Goal: Task Accomplishment & Management: Use online tool/utility

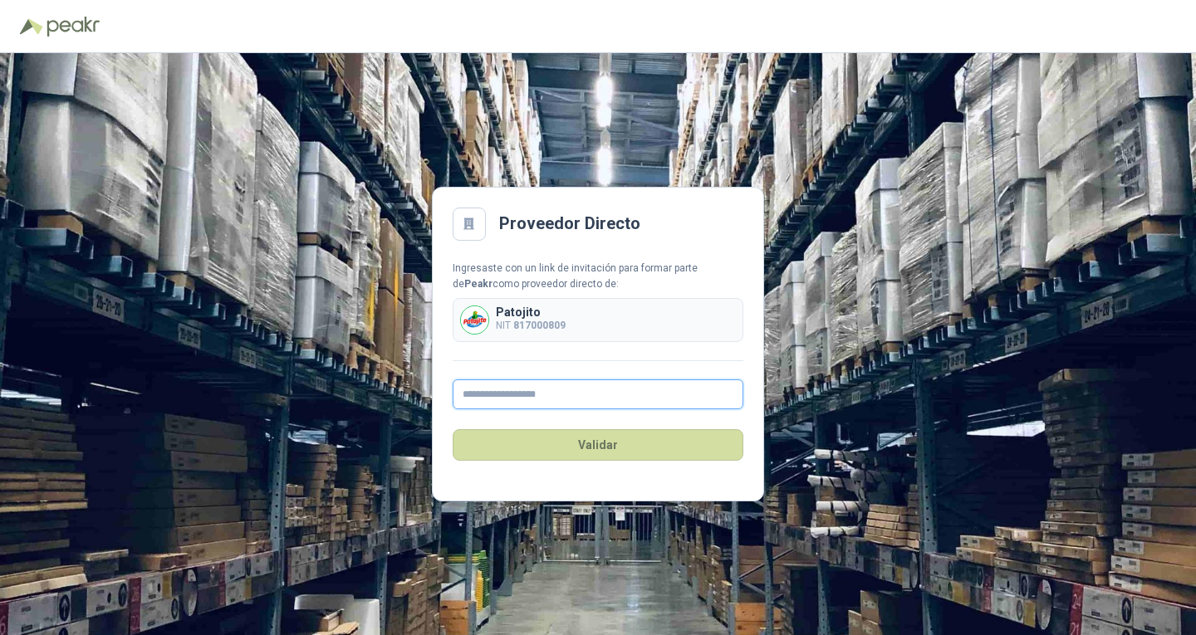
click at [545, 384] on input "text" at bounding box center [597, 394] width 291 height 30
paste input "**********"
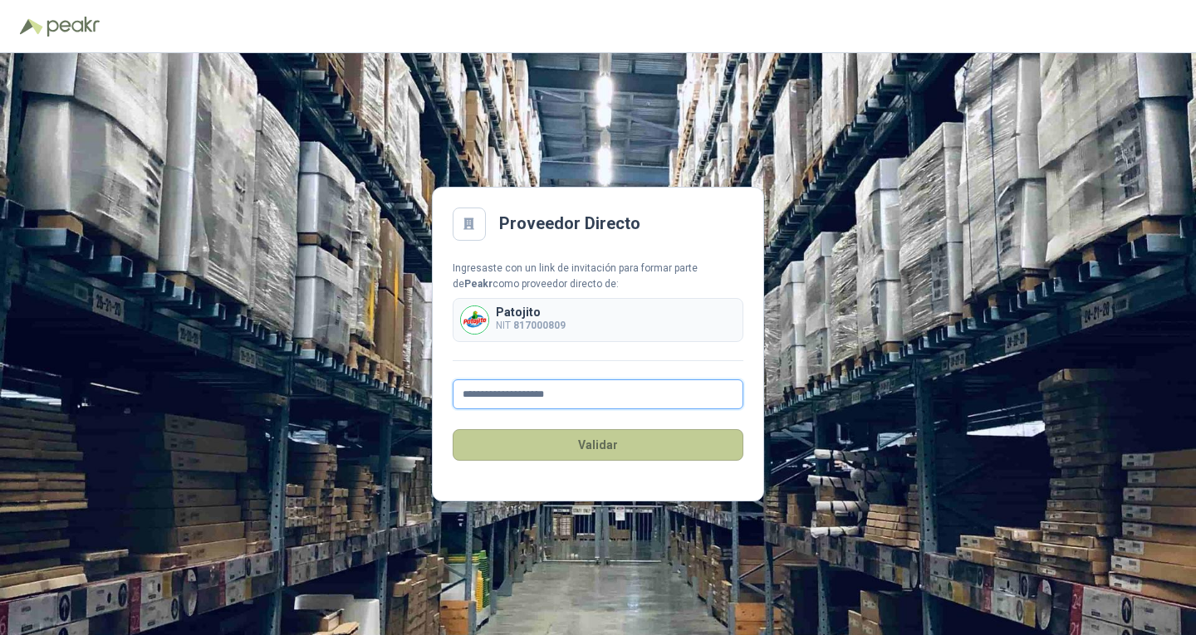
type input "**********"
click at [573, 437] on button "Validar" at bounding box center [597, 445] width 291 height 32
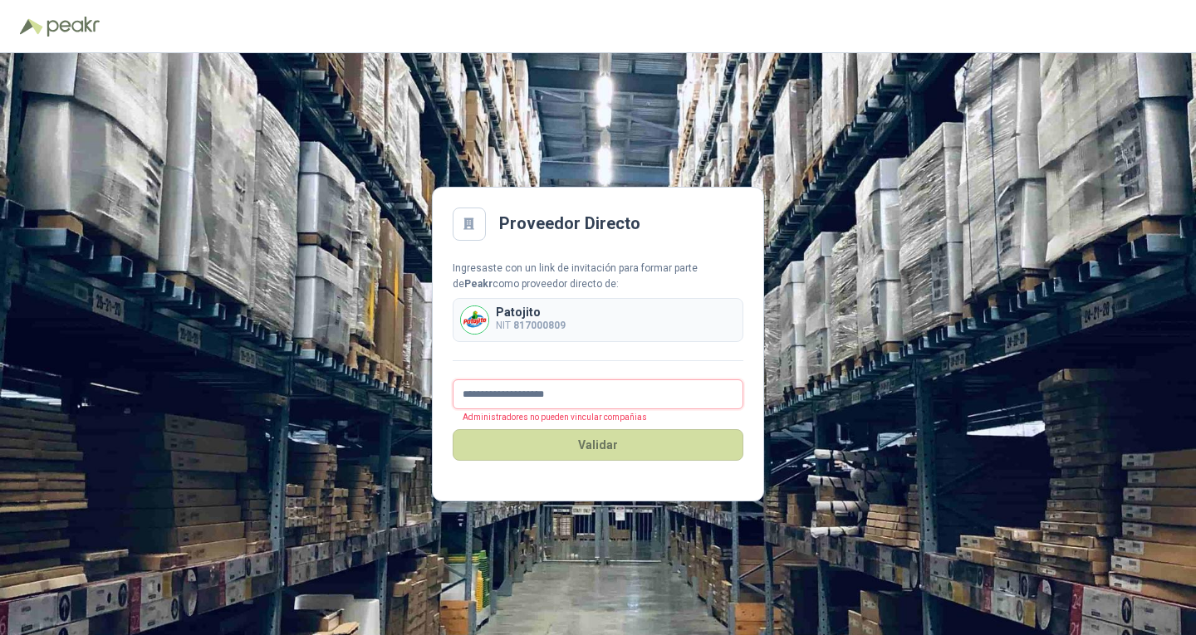
click at [570, 394] on input "**********" at bounding box center [597, 394] width 291 height 30
click at [500, 340] on div "Patojito NIT 817000809" at bounding box center [597, 320] width 291 height 44
click at [469, 208] on div at bounding box center [468, 224] width 33 height 33
click at [510, 285] on div "Ingresaste con un link de invitación para formar parte de [PERSON_NAME] como pr…" at bounding box center [597, 277] width 291 height 32
click at [492, 278] on b "Peakr" at bounding box center [478, 284] width 28 height 12
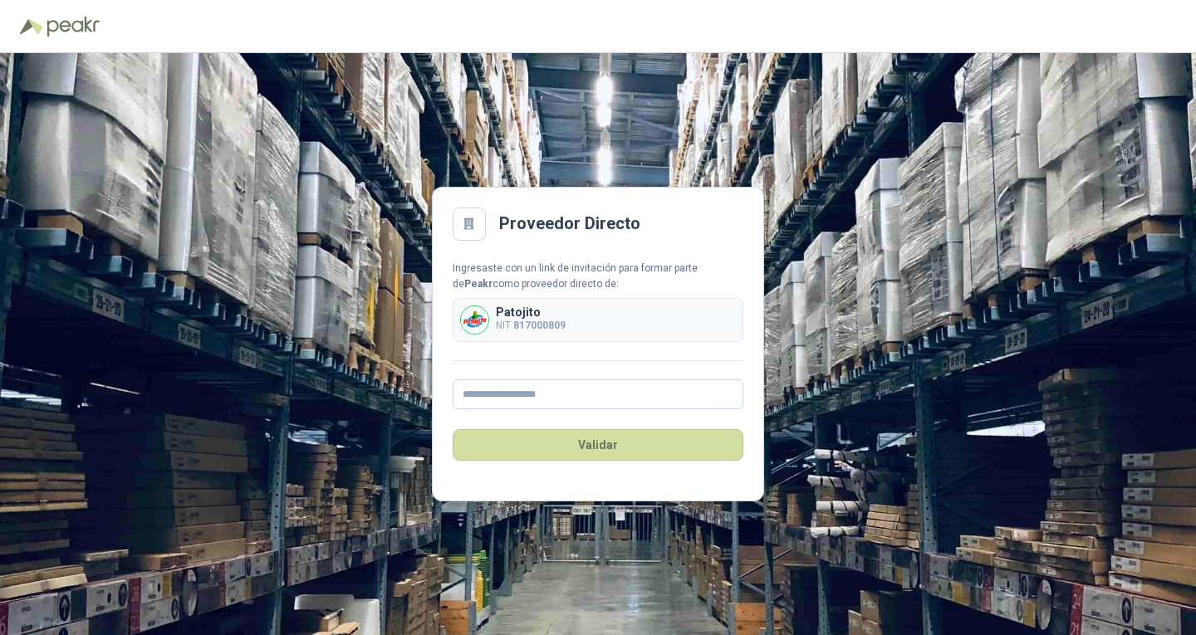
click at [575, 325] on div "Patojito NIT 817000809" at bounding box center [597, 320] width 291 height 44
click at [550, 338] on div "Patojito NIT 817000809" at bounding box center [597, 320] width 291 height 44
click at [510, 349] on div "Ingresaste con un link de invitación para formar parte de [PERSON_NAME] como pr…" at bounding box center [597, 335] width 291 height 149
click at [494, 384] on input "text" at bounding box center [597, 394] width 291 height 30
click at [495, 399] on input "text" at bounding box center [597, 394] width 291 height 30
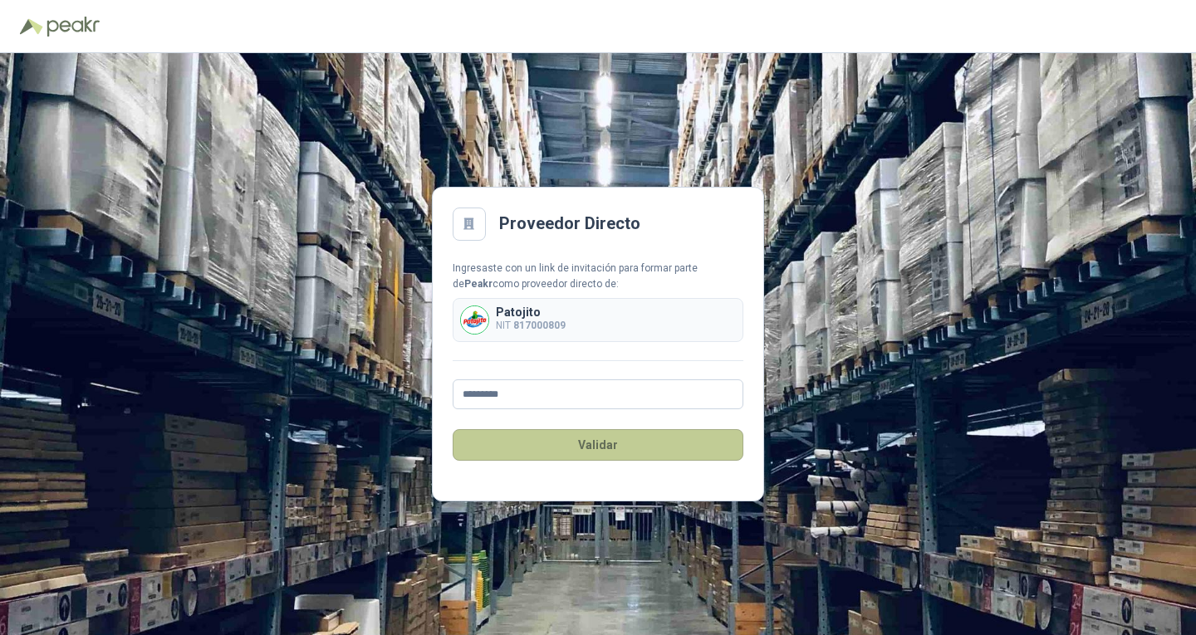
click at [505, 441] on button "Validar" at bounding box center [597, 445] width 291 height 32
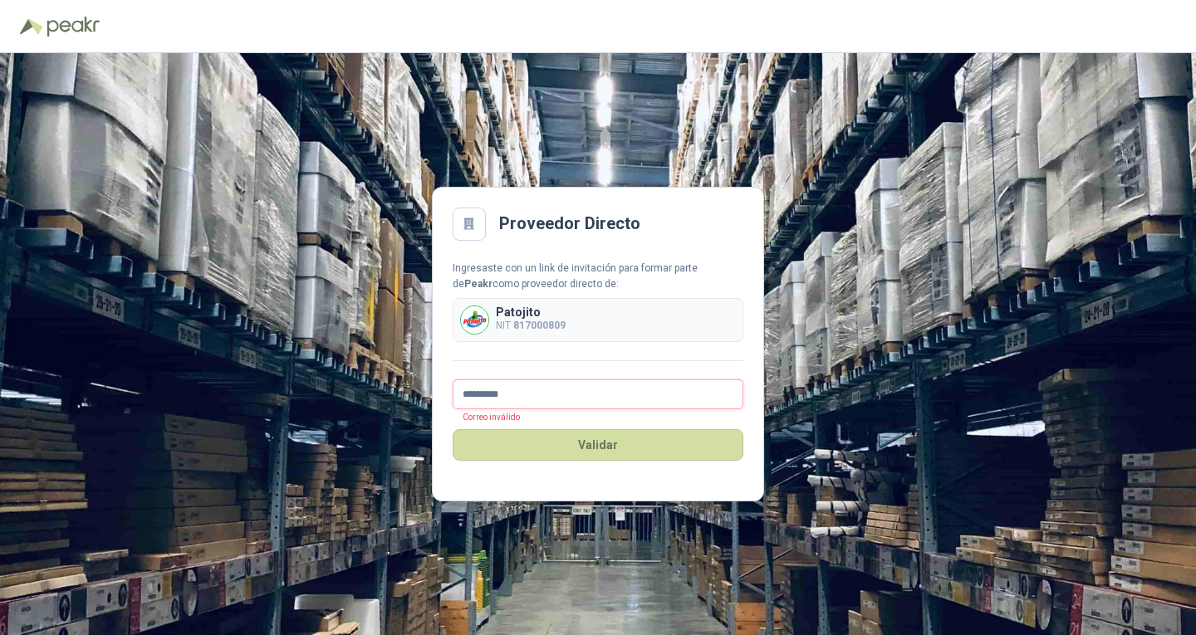
click at [517, 384] on input "*********" at bounding box center [597, 394] width 291 height 30
type input "**********"
click at [452, 429] on button "Validar" at bounding box center [597, 445] width 291 height 32
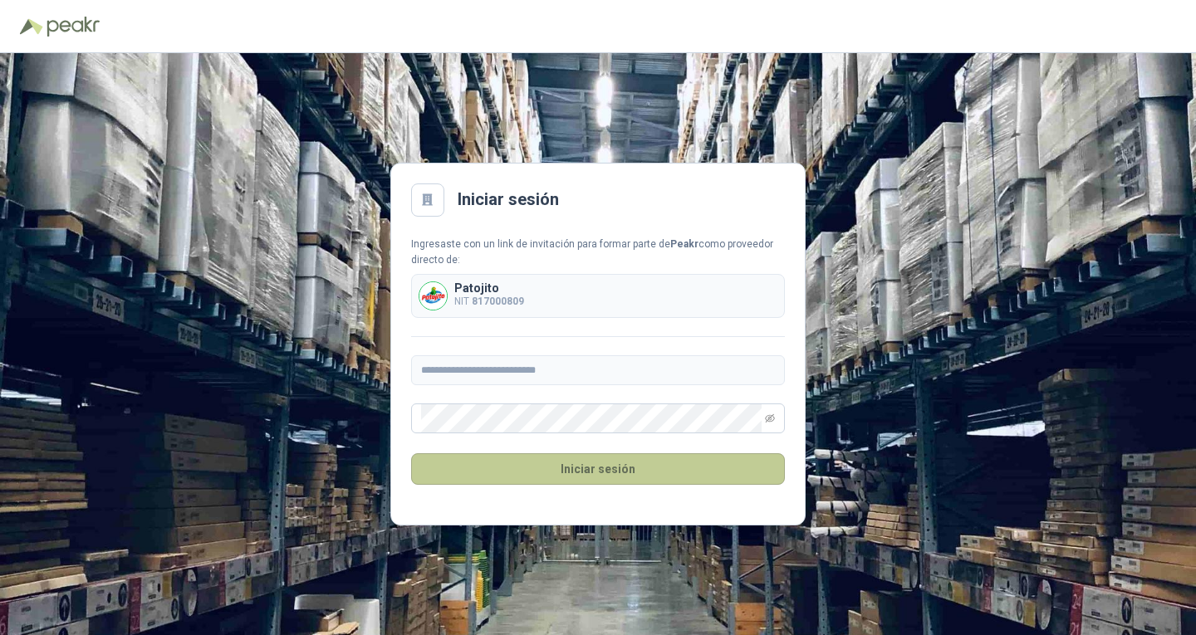
click at [596, 477] on button "Iniciar sesión" at bounding box center [598, 469] width 374 height 32
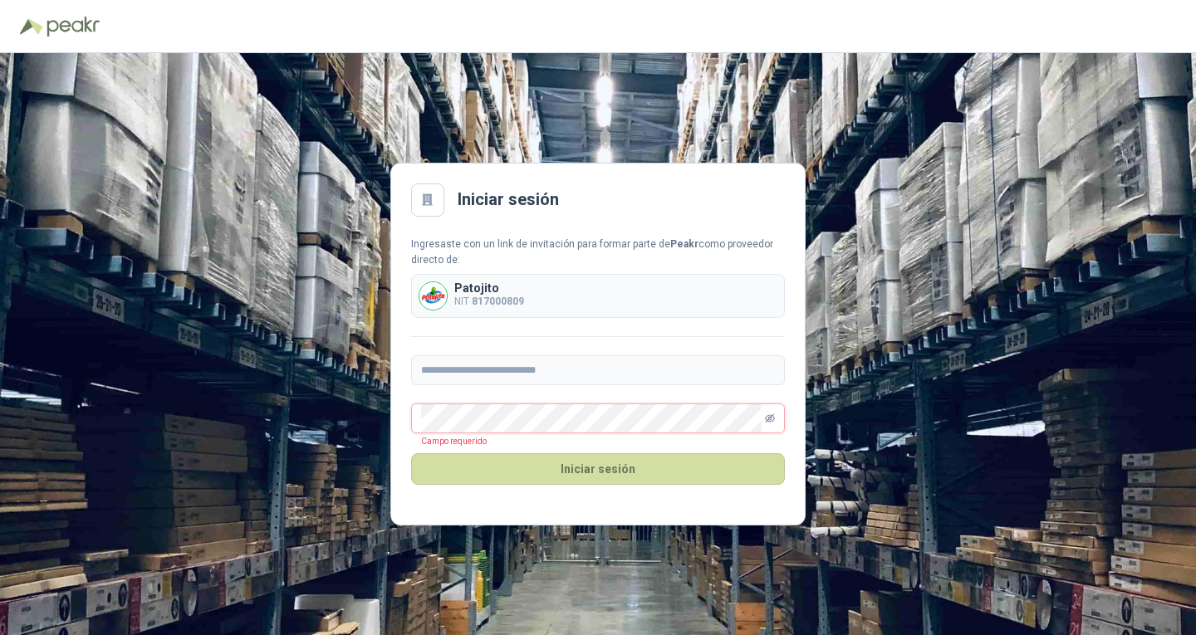
click at [774, 415] on icon "eye-invisible" at bounding box center [770, 418] width 10 height 10
click at [411, 453] on button "Iniciar sesión" at bounding box center [598, 469] width 374 height 32
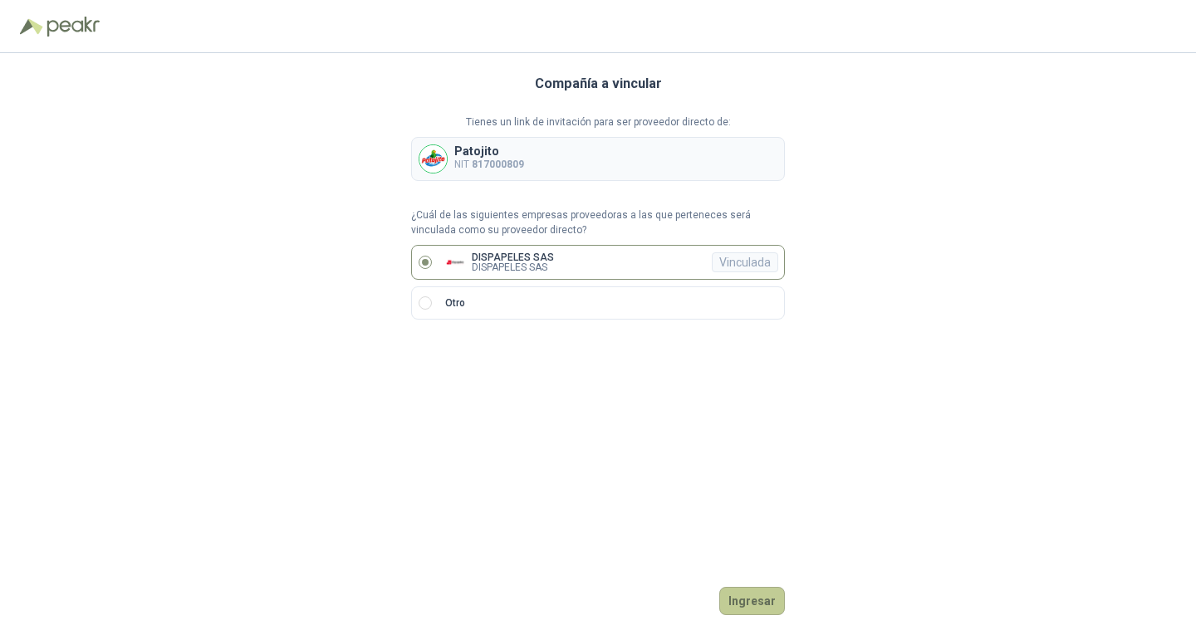
click at [755, 587] on button "Ingresar" at bounding box center [752, 601] width 66 height 28
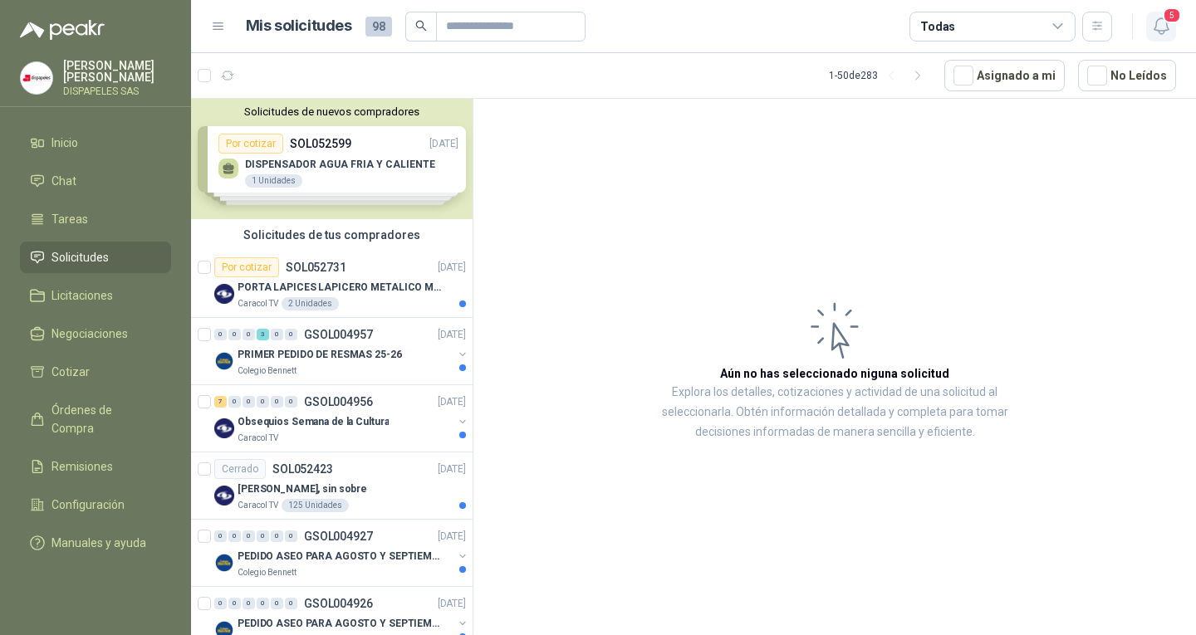
click at [1158, 32] on icon "button" at bounding box center [1160, 26] width 14 height 16
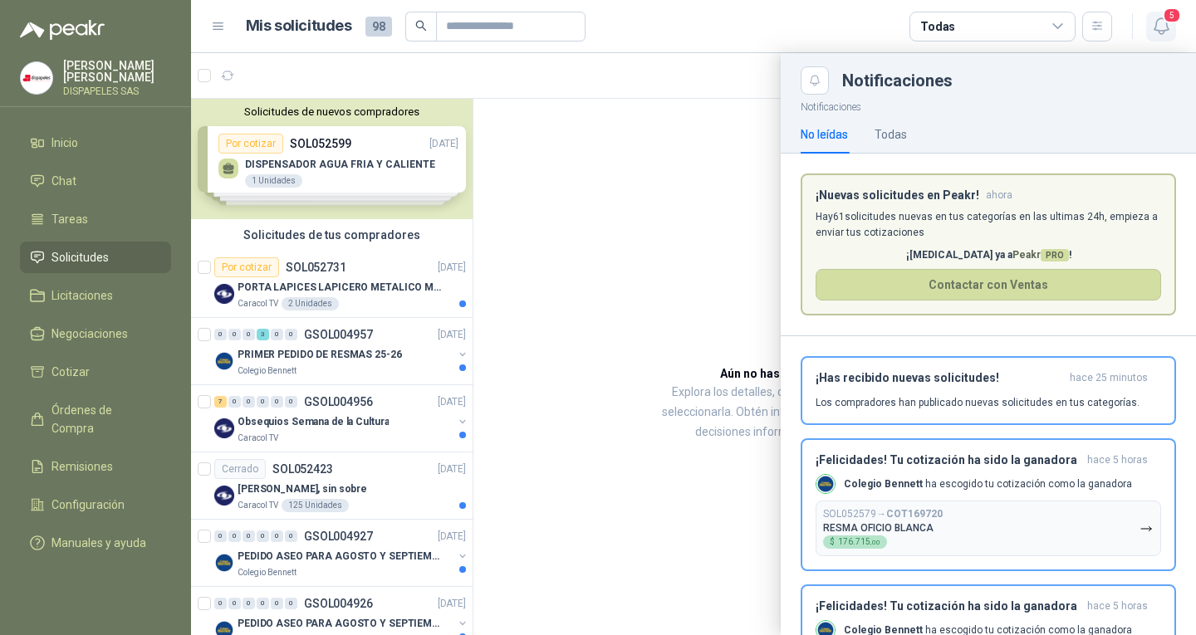
click at [1151, 30] on icon "button" at bounding box center [1161, 26] width 21 height 21
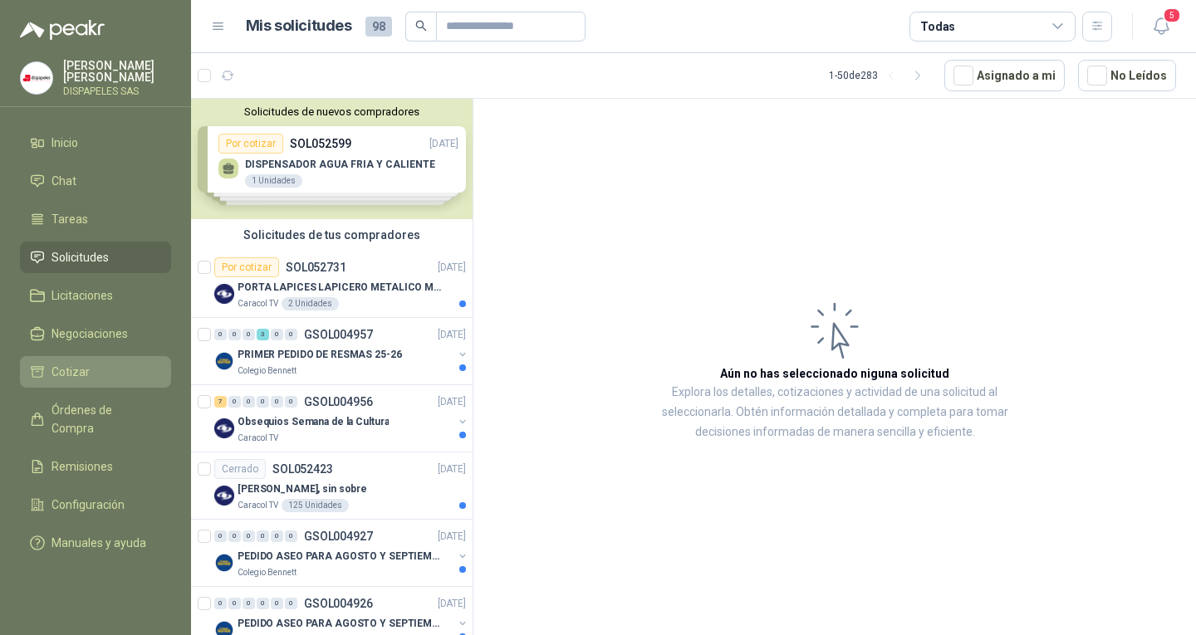
click at [101, 356] on link "Cotizar" at bounding box center [95, 372] width 151 height 32
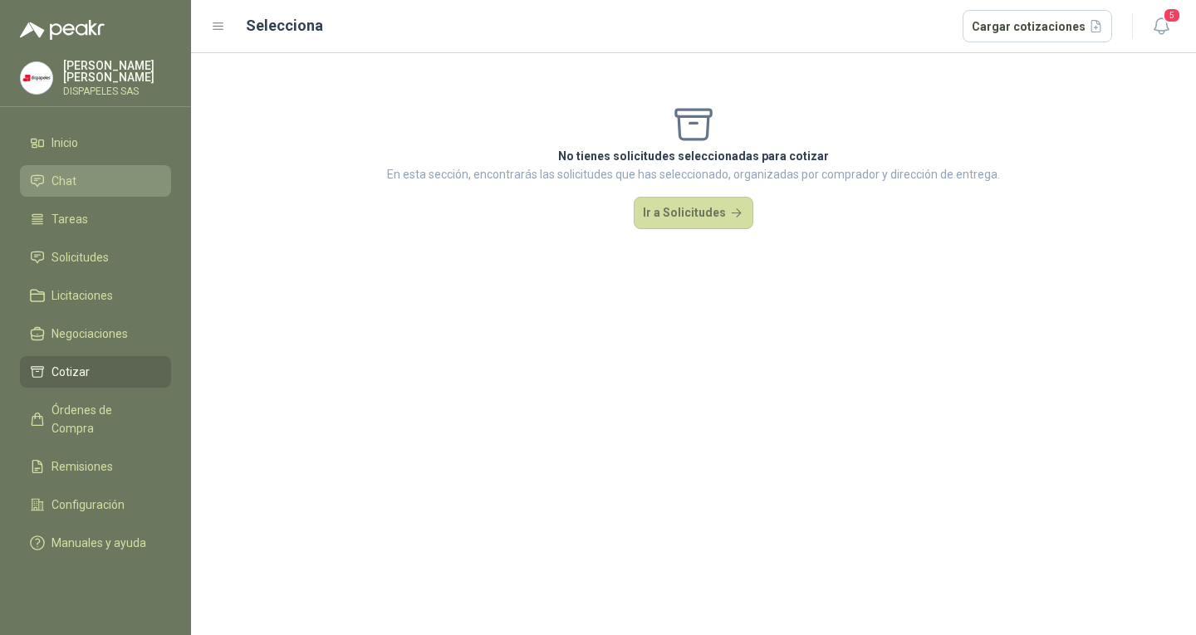
click at [69, 181] on span "Chat" at bounding box center [63, 181] width 25 height 18
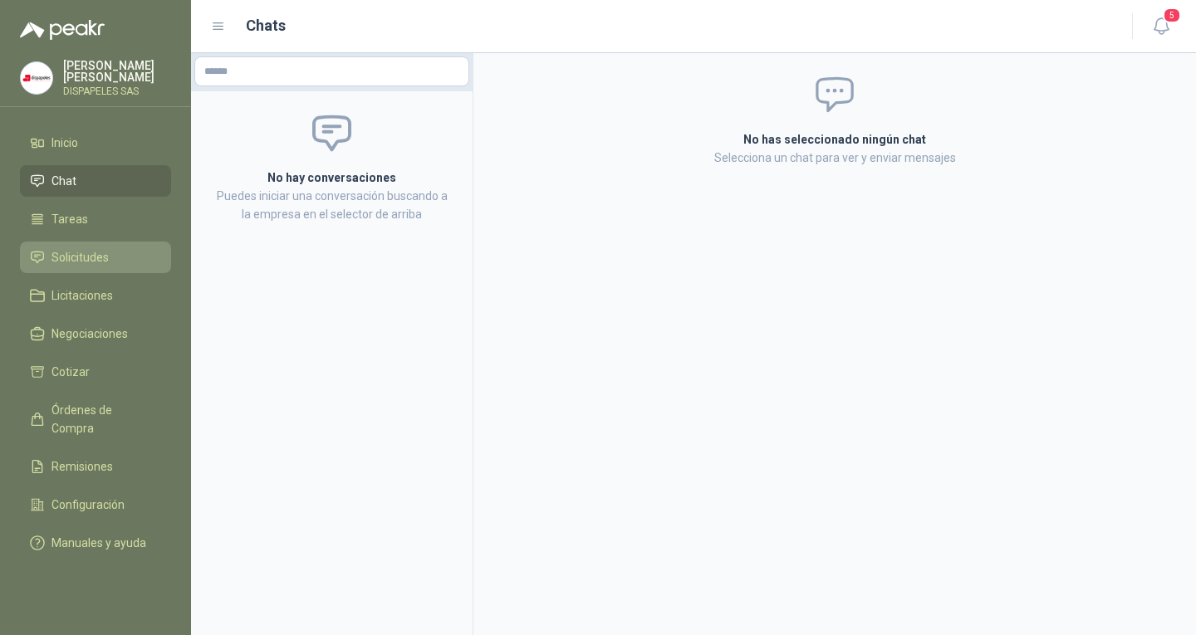
click at [105, 267] on link "Solicitudes" at bounding box center [95, 258] width 151 height 32
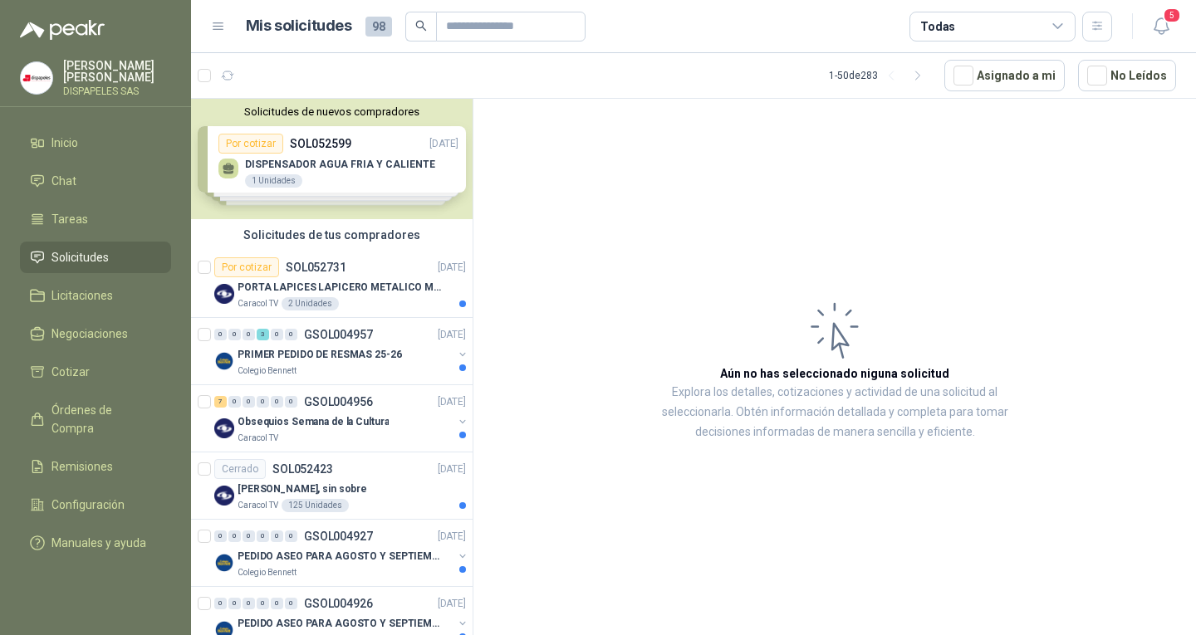
click at [341, 160] on div "Solicitudes de nuevos compradores Por cotizar SOL052599 [DATE] DISPENSADOR AGUA…" at bounding box center [331, 159] width 281 height 120
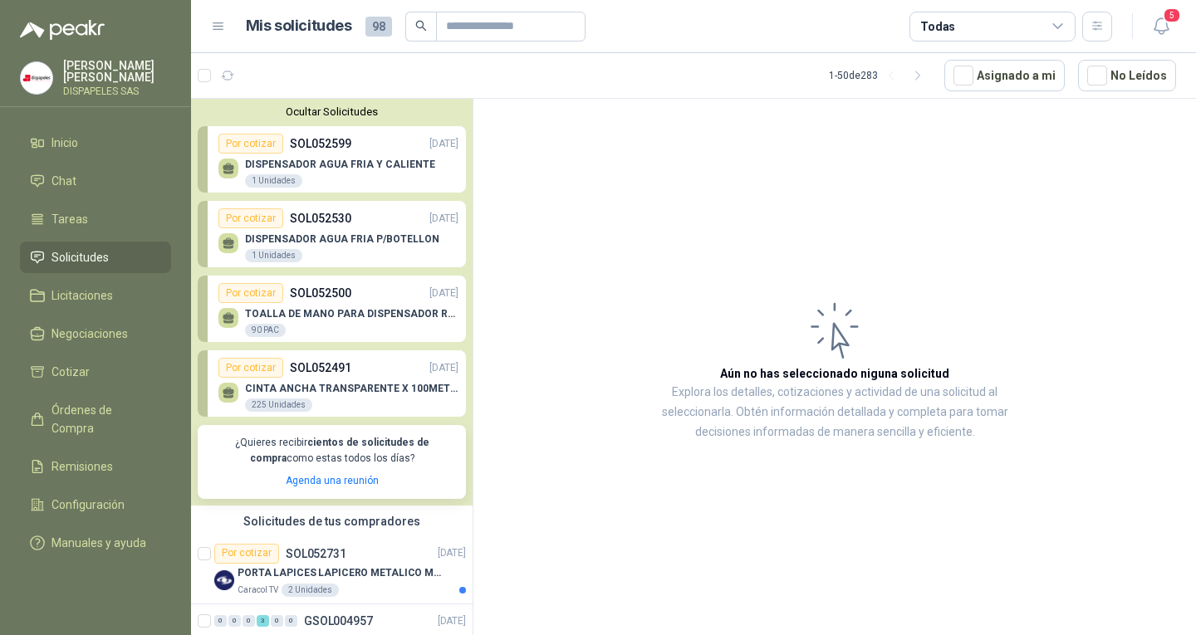
click at [314, 329] on div "TOALLA DE MANO PARA DISPENSADOR ROLLO X 90 PAC" at bounding box center [351, 323] width 213 height 30
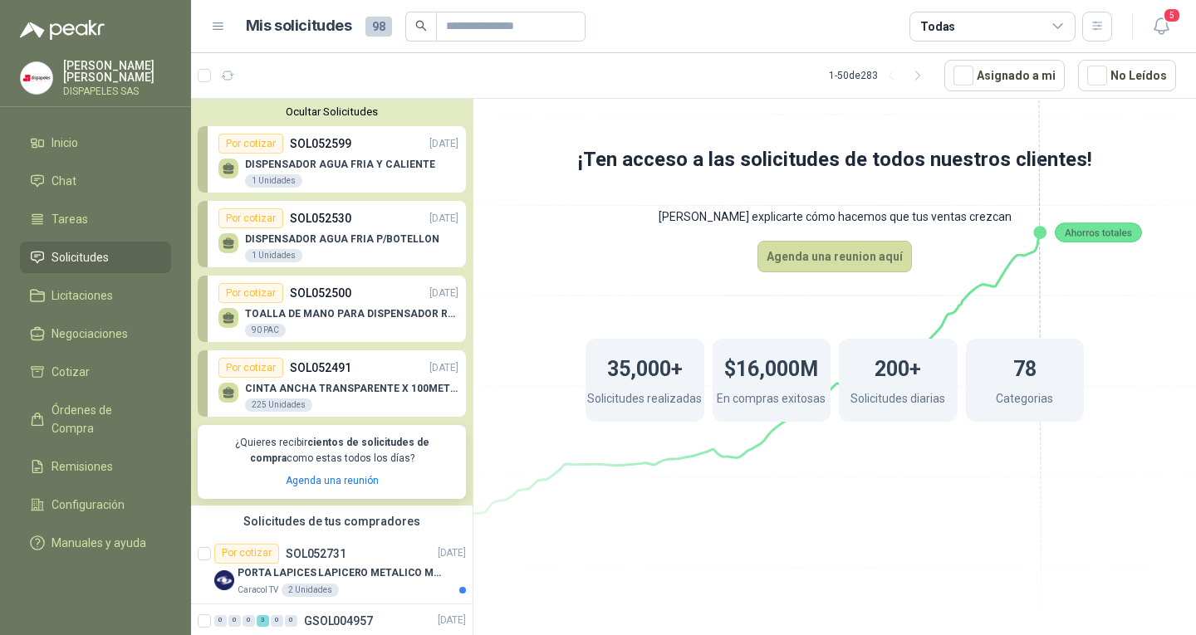
click at [350, 160] on p "DISPENSADOR AGUA FRIA Y CALIENTE" at bounding box center [340, 165] width 190 height 12
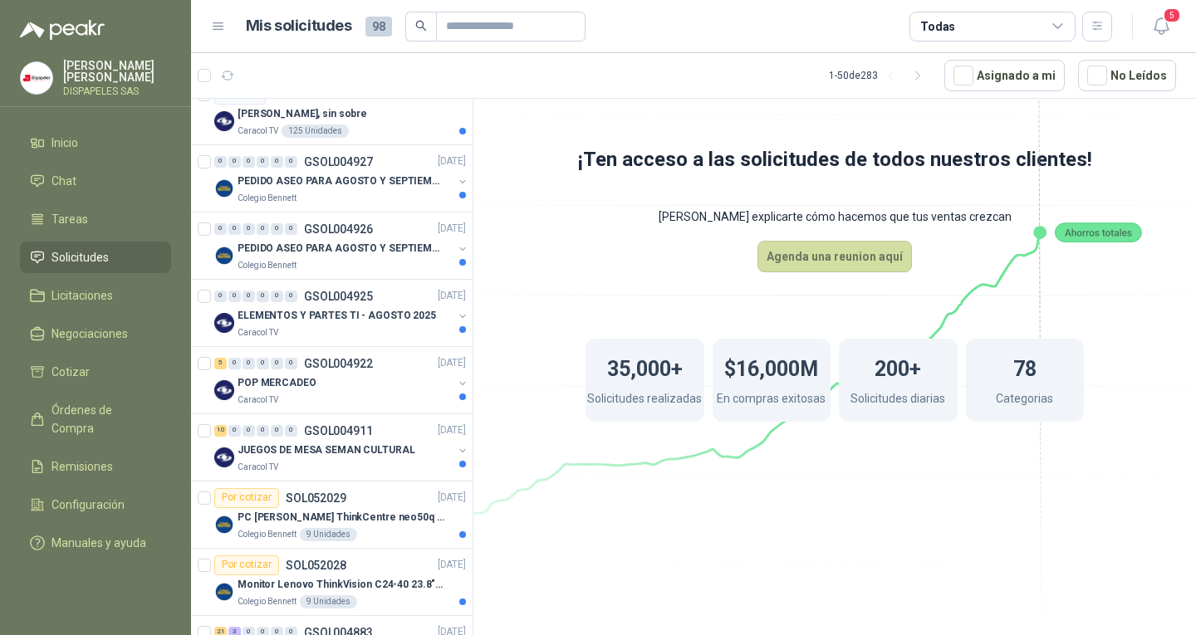
scroll to position [858, 0]
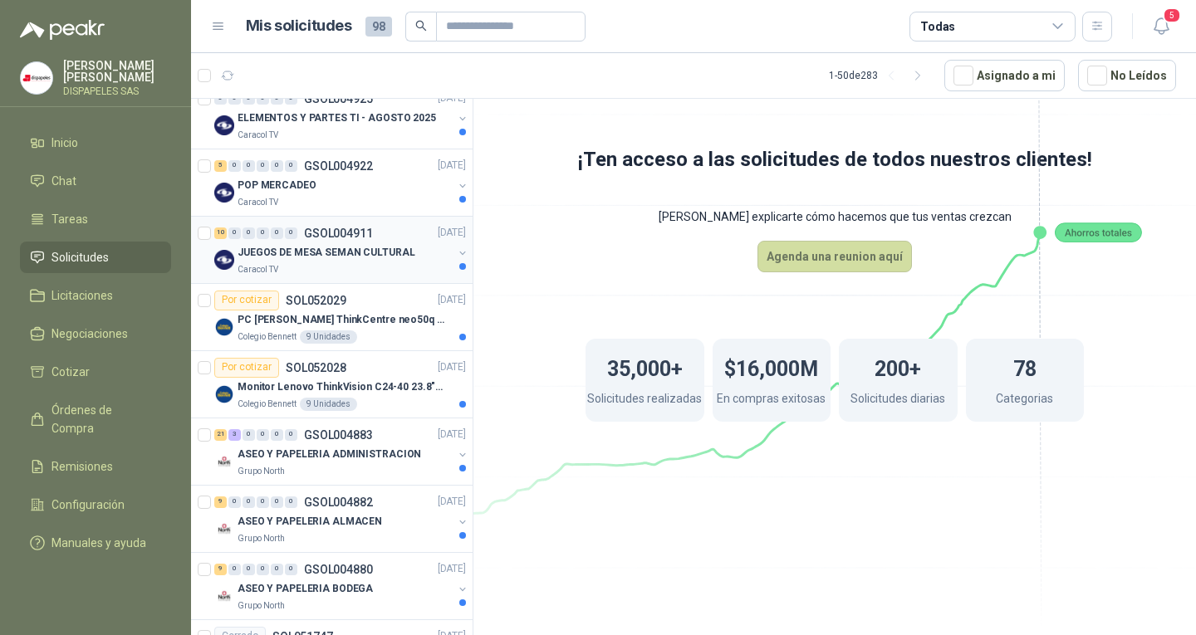
click at [389, 244] on div "JUEGOS DE MESA SEMAN CULTURAL" at bounding box center [344, 253] width 215 height 20
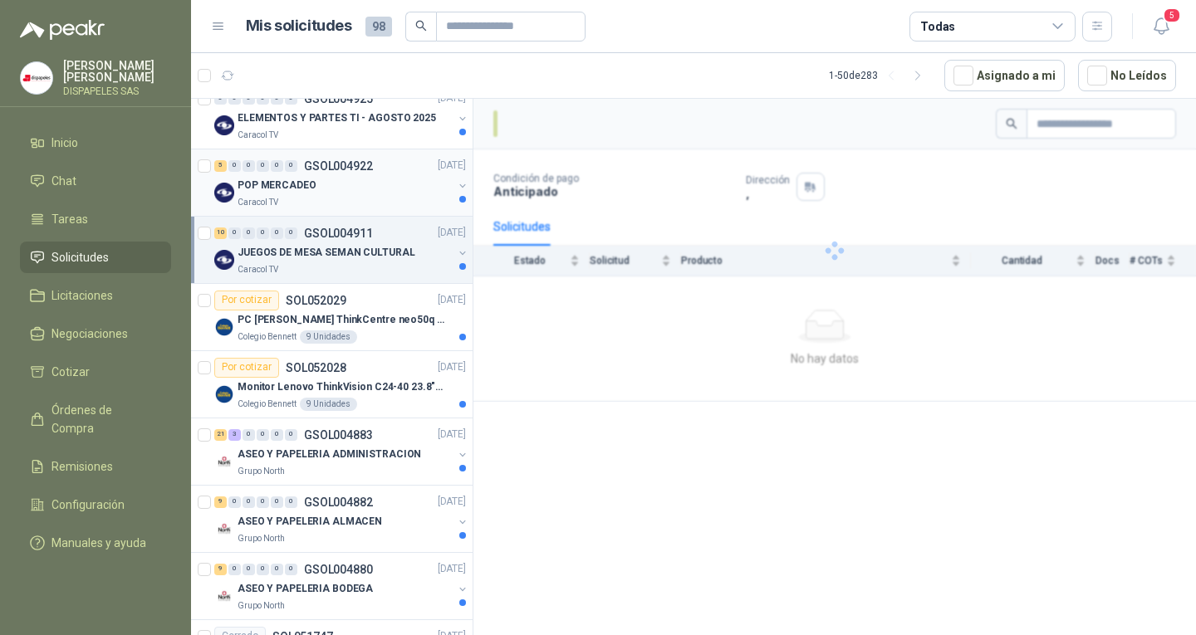
click at [341, 199] on div "Caracol TV" at bounding box center [344, 202] width 215 height 13
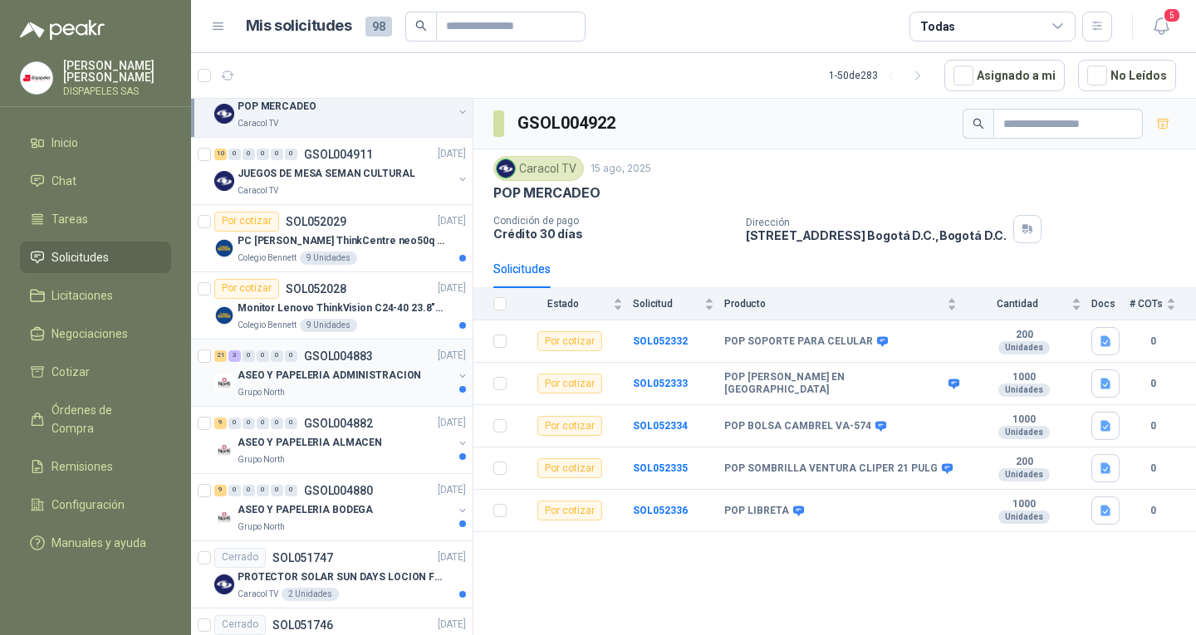
scroll to position [1025, 0]
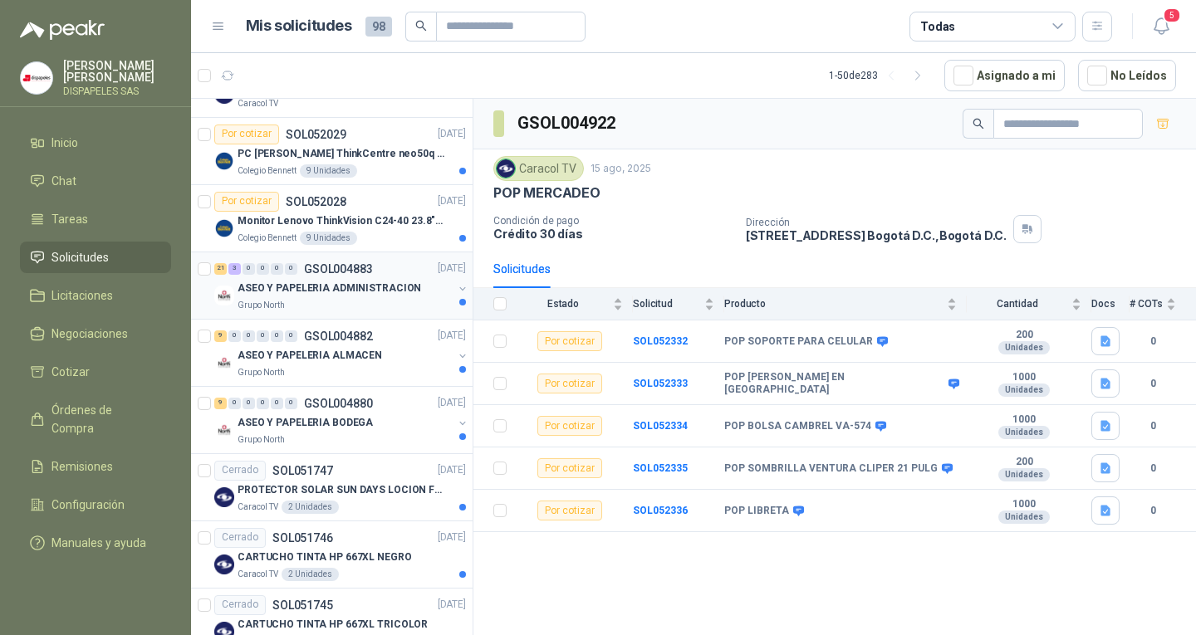
click at [313, 293] on p "ASEO Y PAPELERIA ADMINISTRACION" at bounding box center [328, 289] width 183 height 16
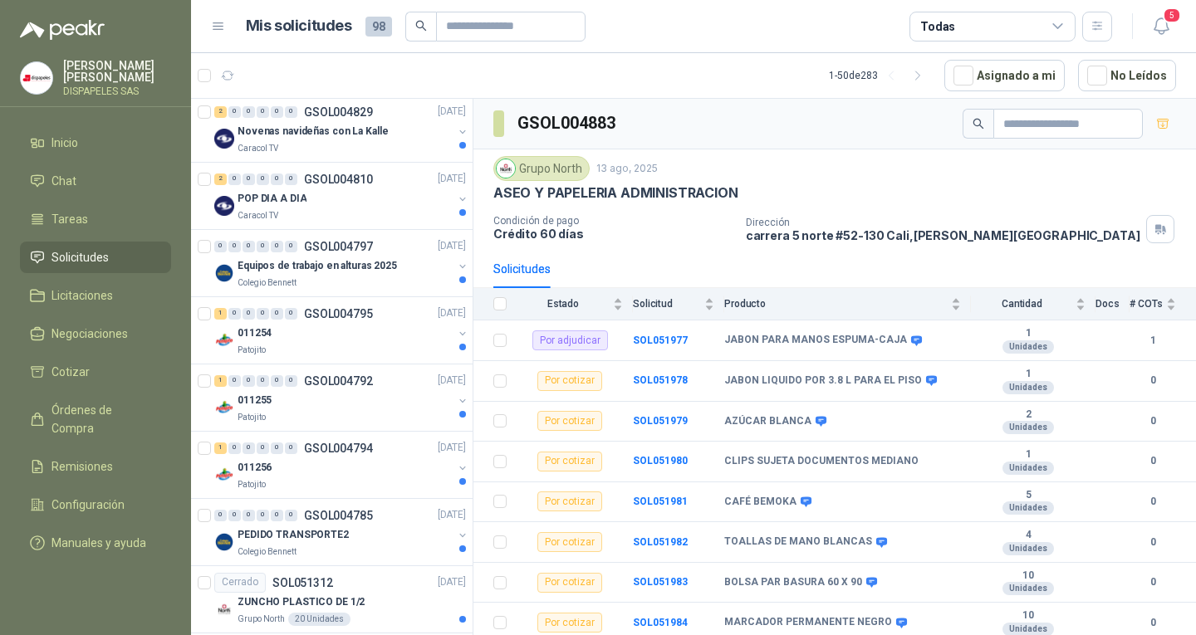
scroll to position [1689, 0]
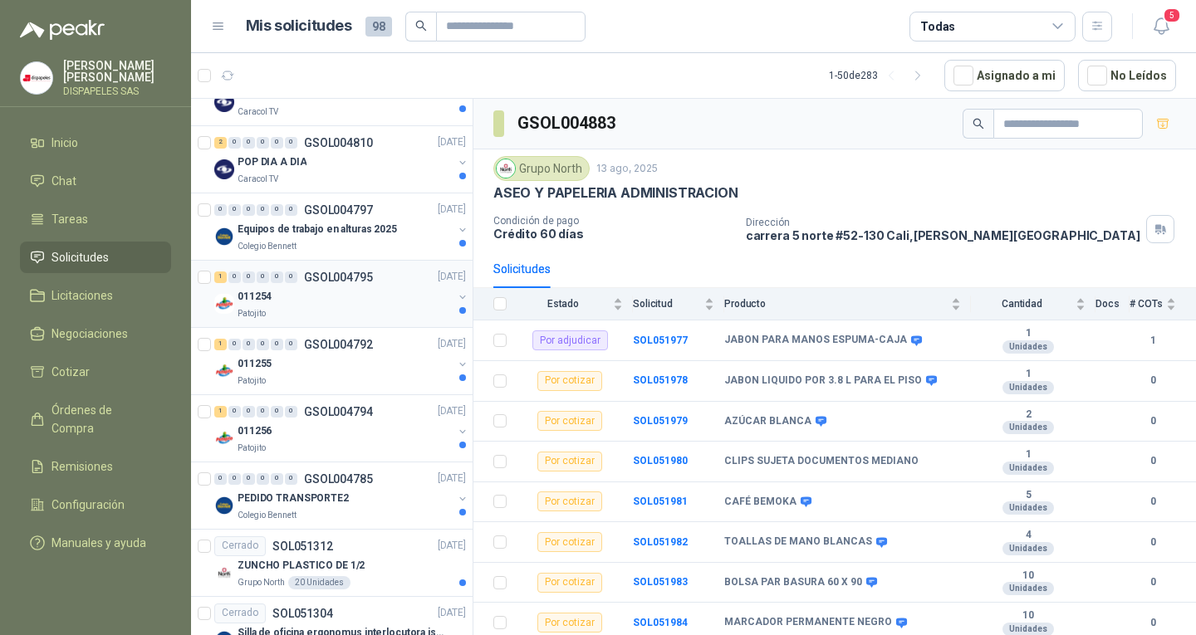
click at [311, 303] on div "011254" at bounding box center [344, 297] width 215 height 20
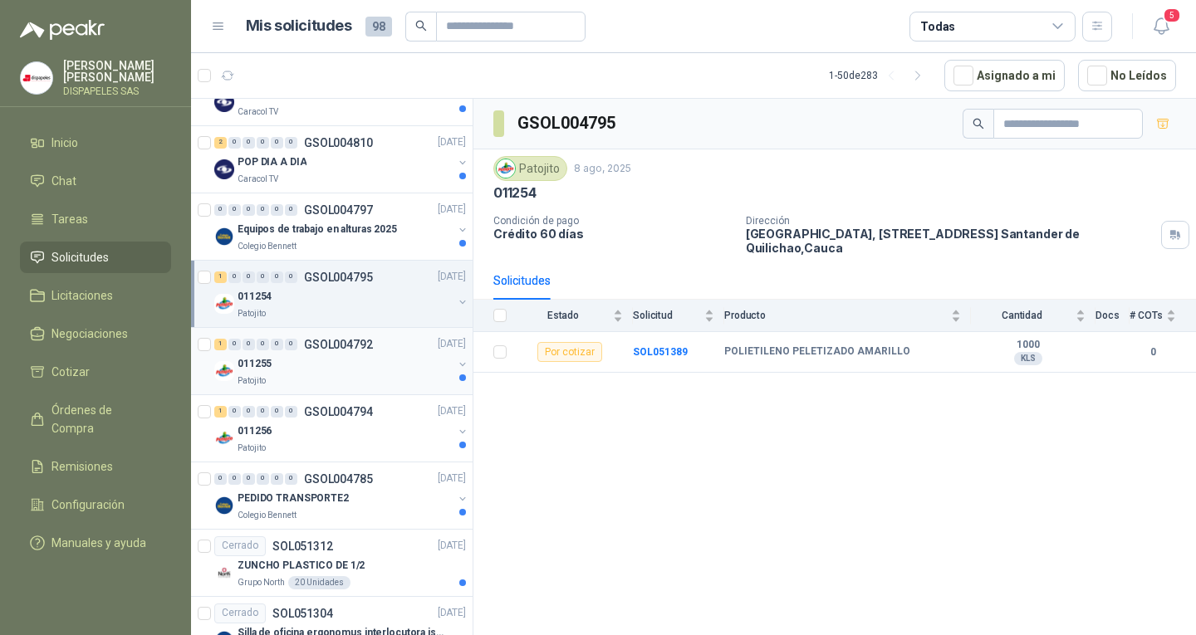
click at [294, 372] on div "011255" at bounding box center [344, 365] width 215 height 20
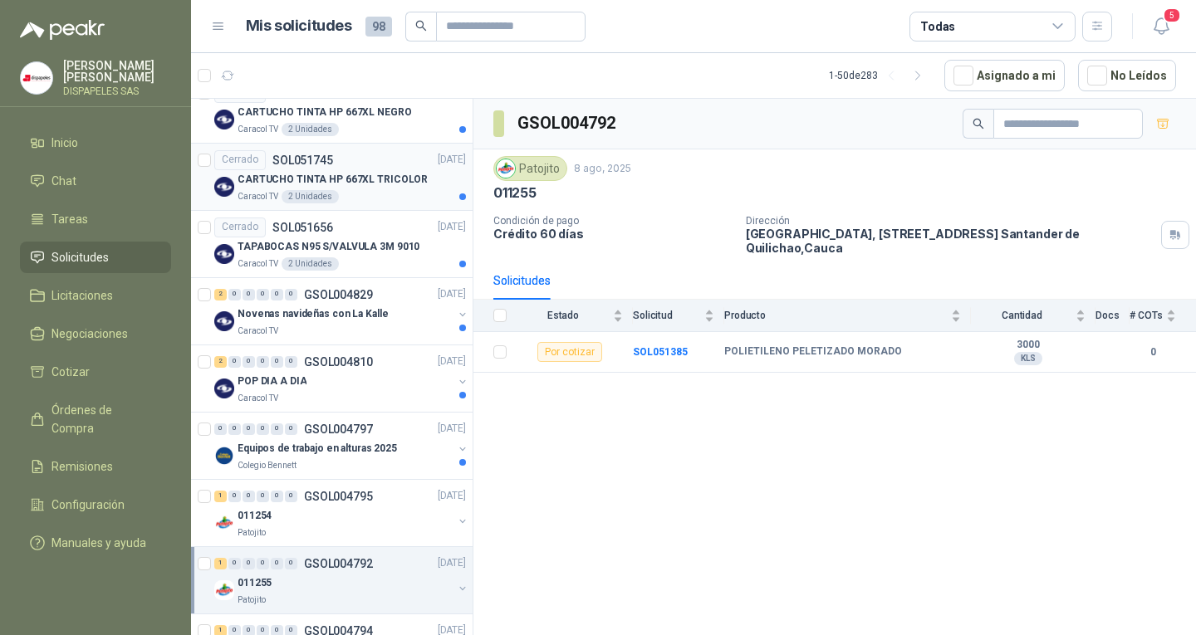
scroll to position [1636, 0]
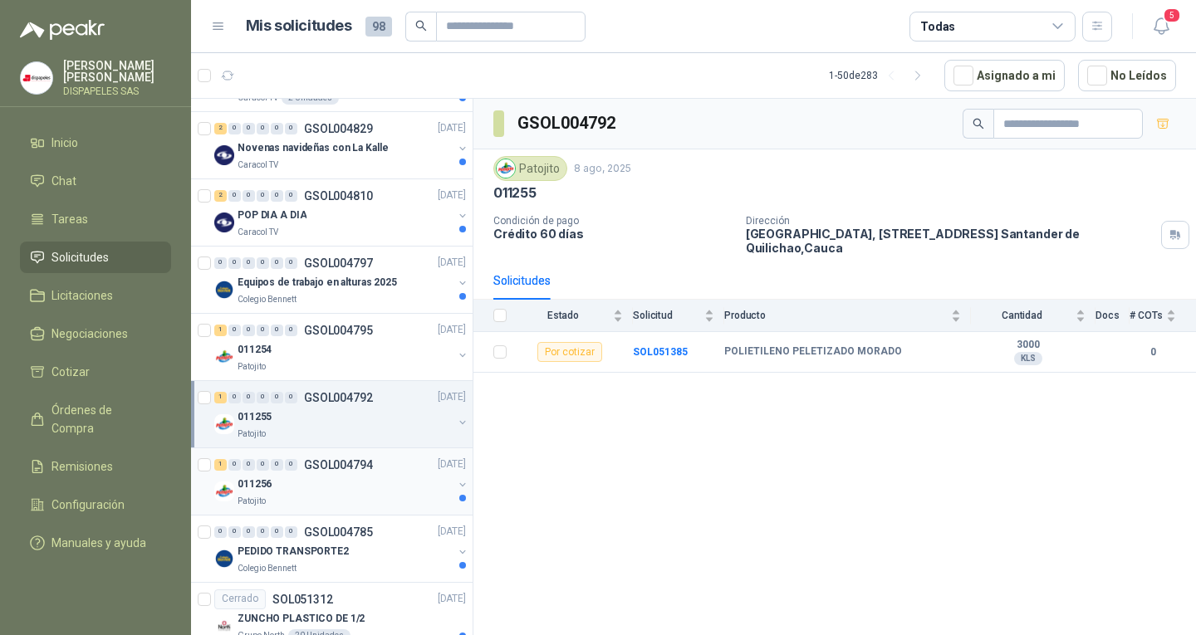
click at [338, 494] on div "011256" at bounding box center [344, 485] width 215 height 20
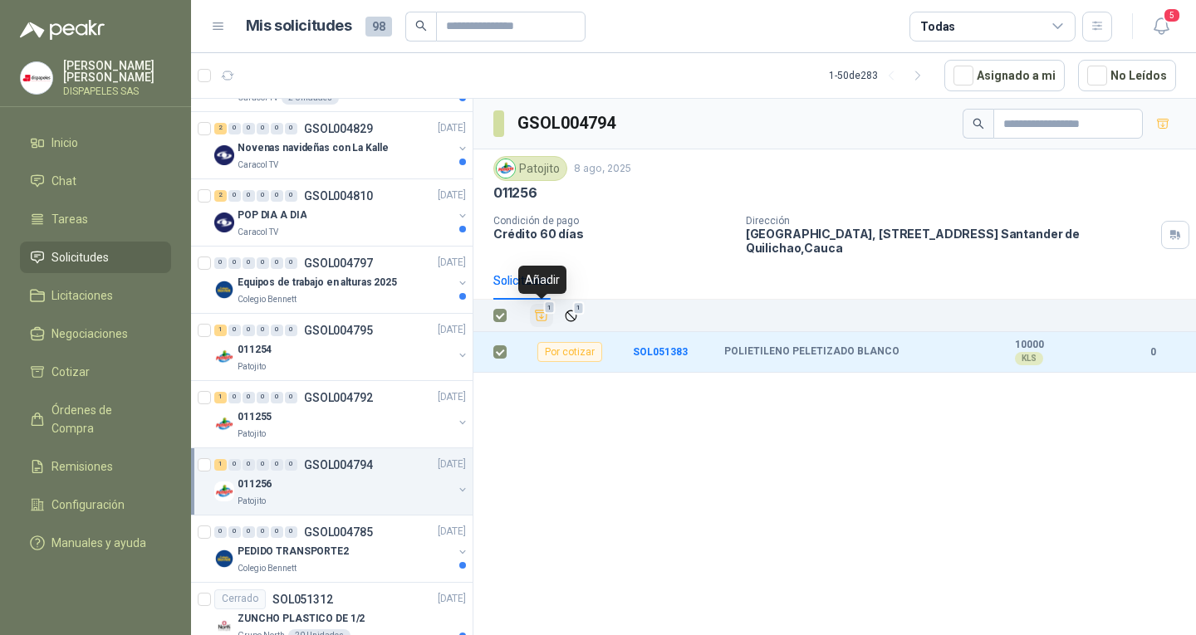
click at [536, 310] on icon "Añadir" at bounding box center [541, 315] width 15 height 15
click at [536, 310] on icon "Añadir" at bounding box center [541, 316] width 15 height 16
click at [539, 310] on icon "Añadir" at bounding box center [541, 315] width 15 height 15
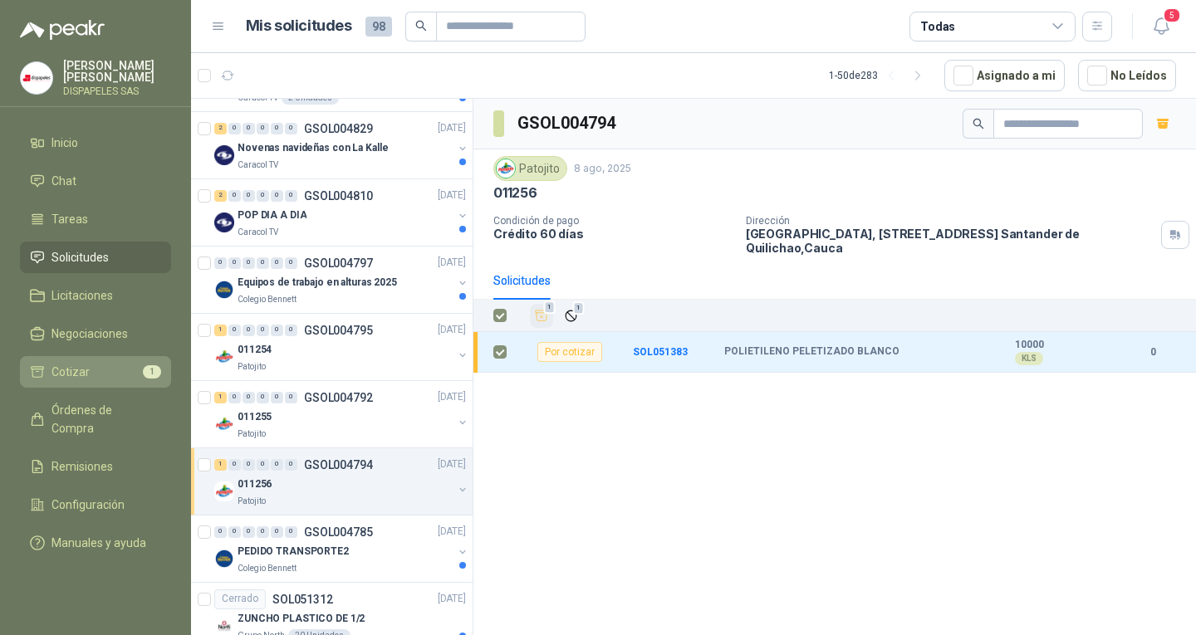
click at [75, 357] on link "Cotizar 1" at bounding box center [95, 372] width 151 height 32
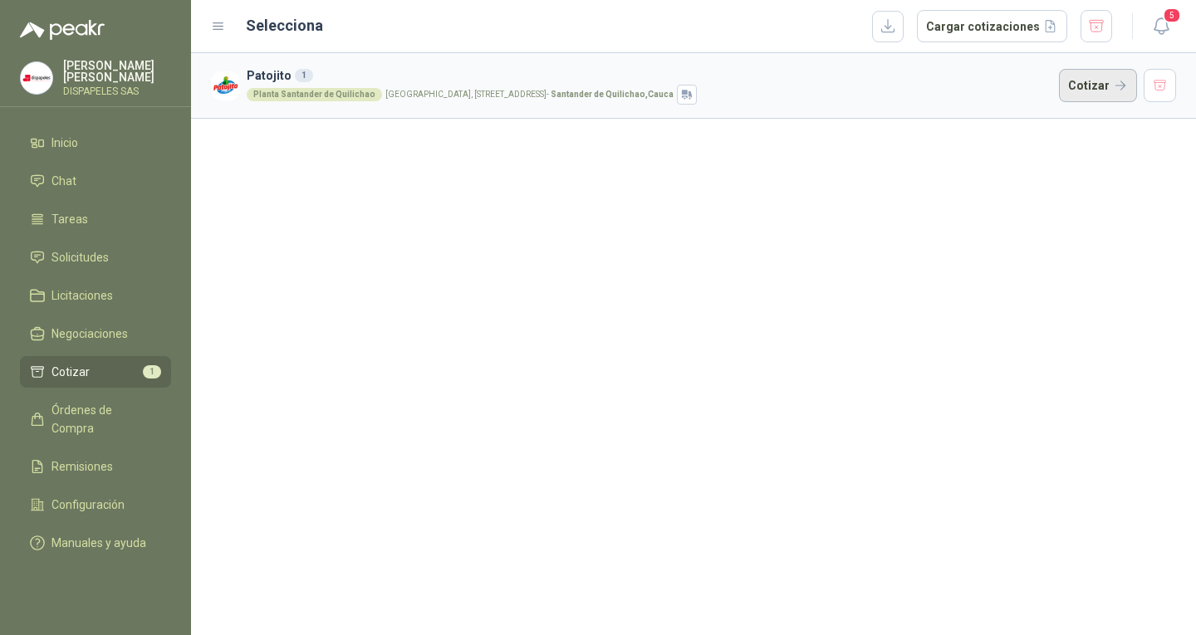
click at [1111, 88] on button "Cotizar" at bounding box center [1098, 85] width 78 height 33
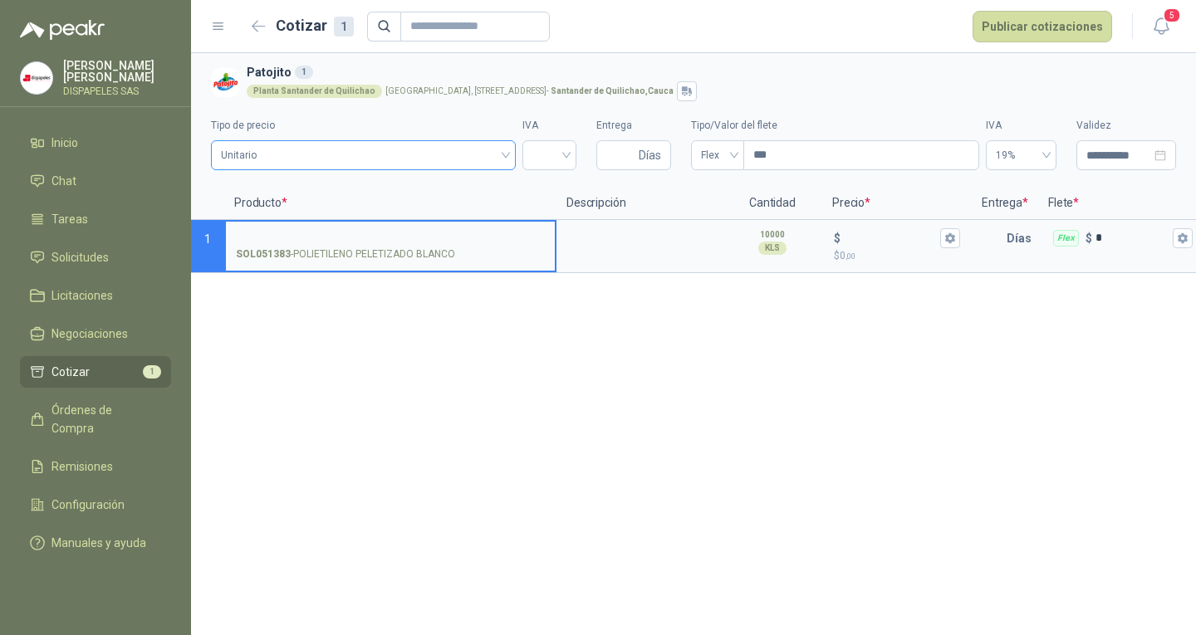
click at [451, 166] on span "Unitario" at bounding box center [363, 155] width 285 height 25
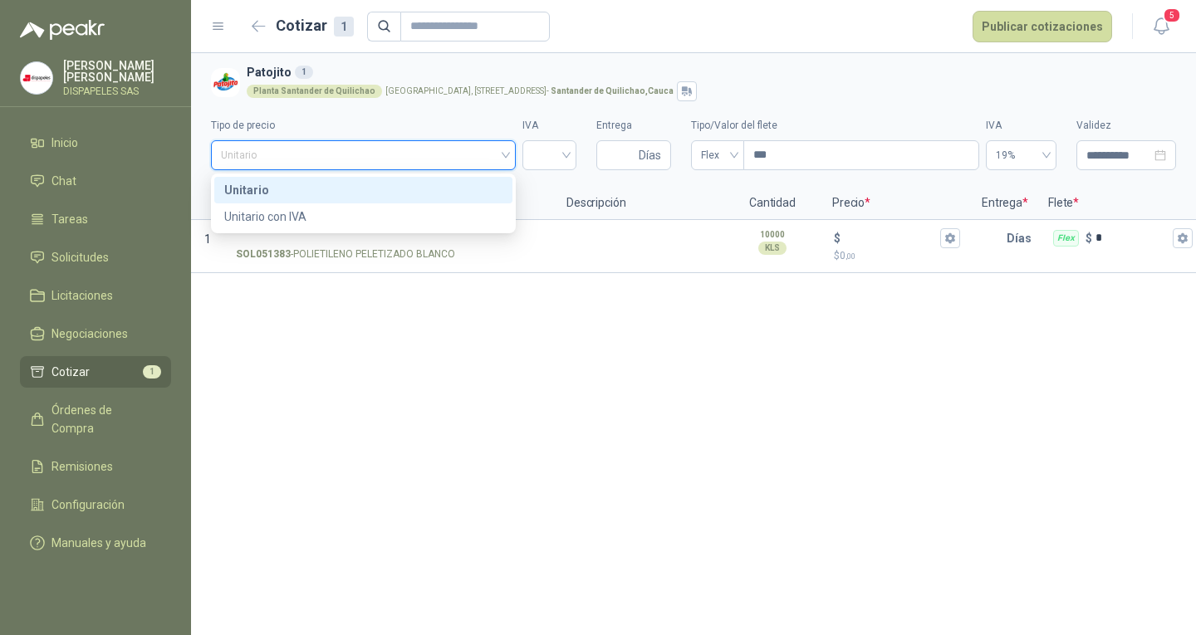
click at [460, 145] on span "Unitario" at bounding box center [363, 155] width 285 height 25
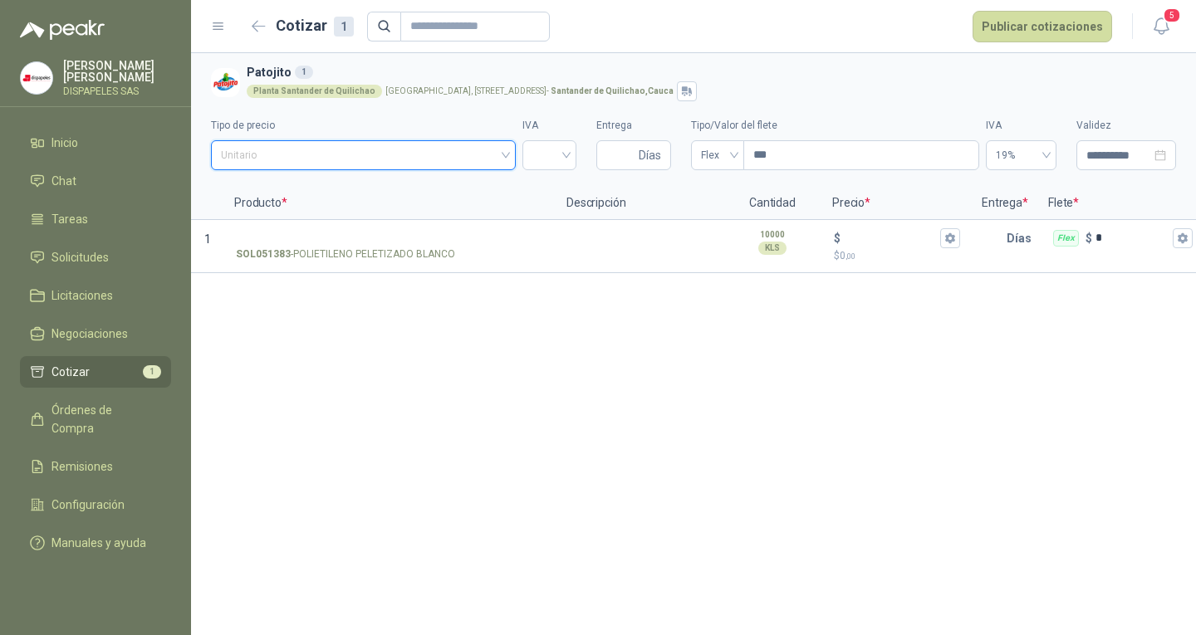
click at [367, 150] on span "Unitario" at bounding box center [363, 155] width 285 height 25
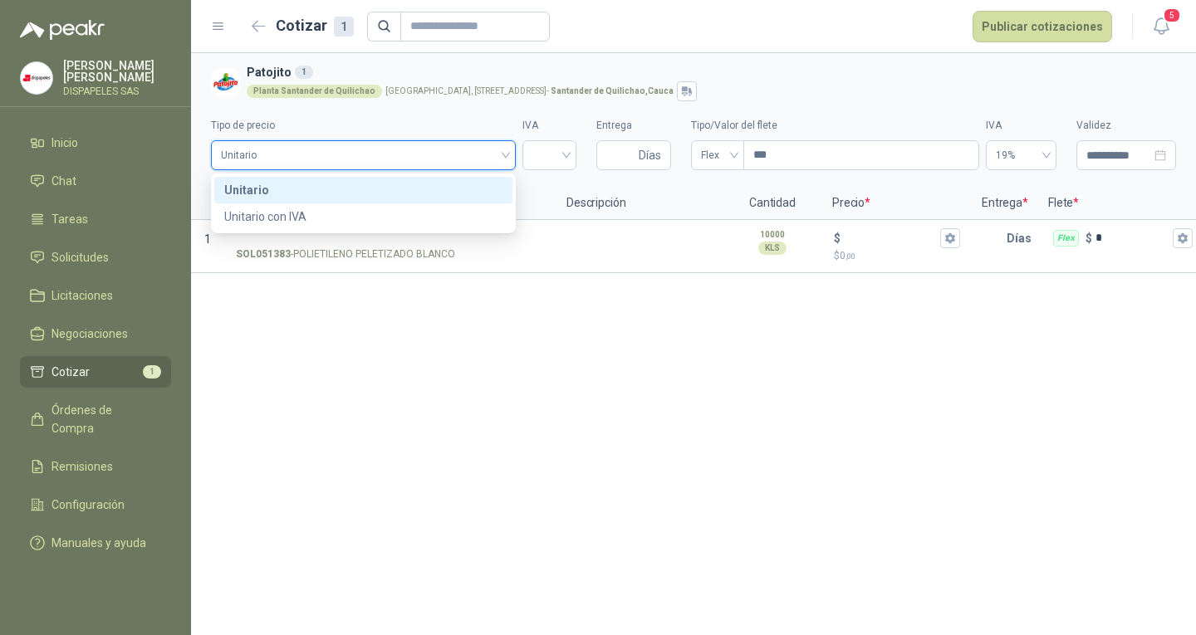
click at [367, 150] on span "Unitario" at bounding box center [363, 155] width 285 height 25
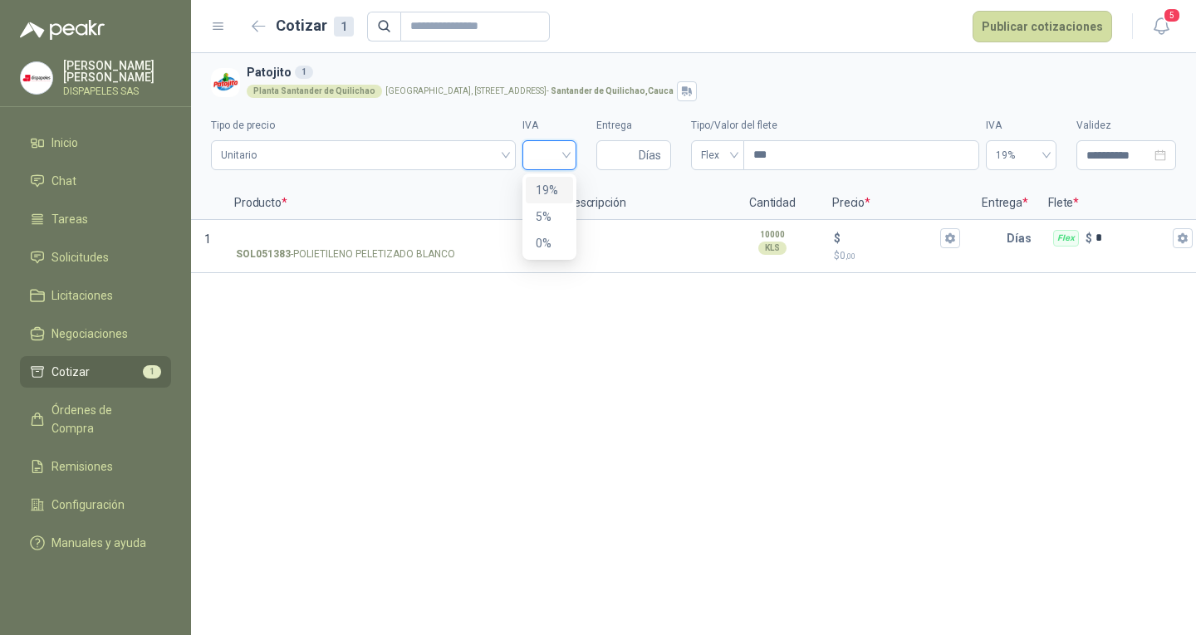
click at [541, 156] on input "search" at bounding box center [549, 153] width 34 height 25
click at [549, 191] on div "19%" at bounding box center [549, 190] width 27 height 18
click at [648, 147] on span "Días" at bounding box center [649, 155] width 22 height 28
click at [609, 157] on input "Entrega" at bounding box center [620, 155] width 29 height 28
click at [721, 151] on span "Flex" at bounding box center [717, 155] width 33 height 25
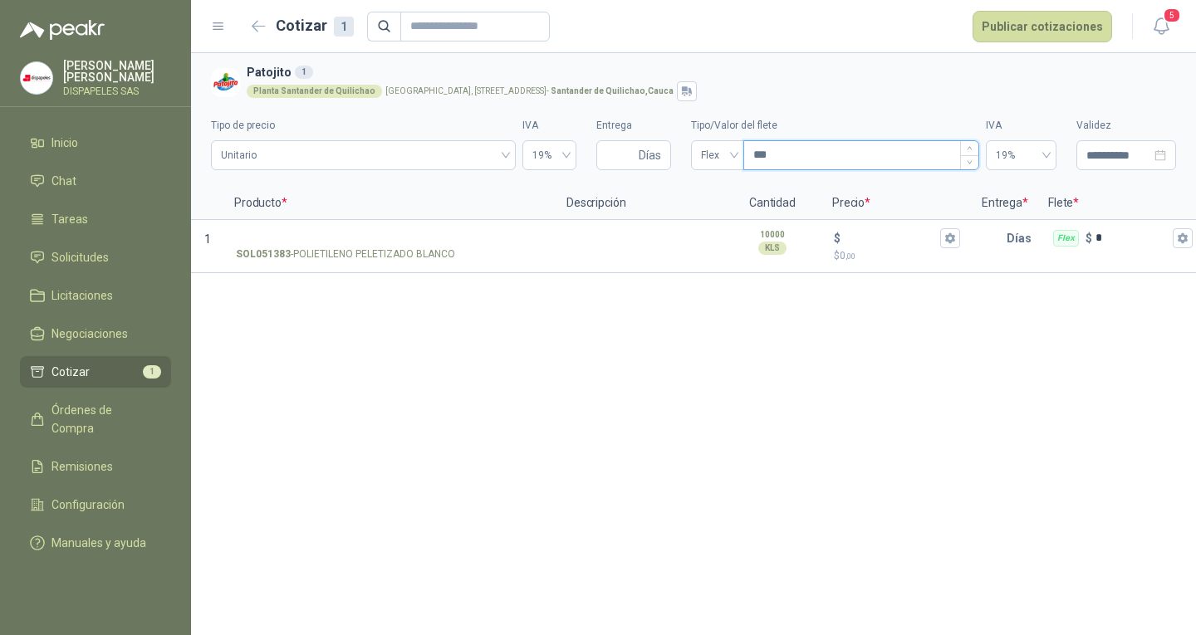
click at [857, 141] on input "***" at bounding box center [861, 155] width 234 height 28
click at [253, 24] on icon "button" at bounding box center [259, 26] width 14 height 12
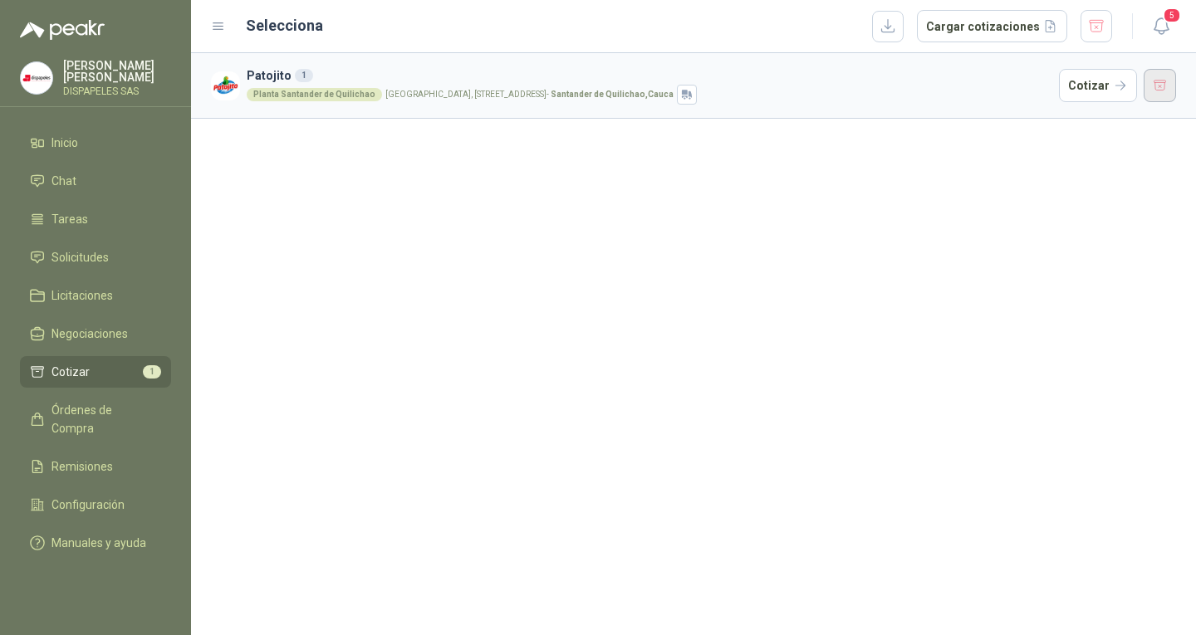
click at [1166, 75] on button "button" at bounding box center [1159, 85] width 33 height 33
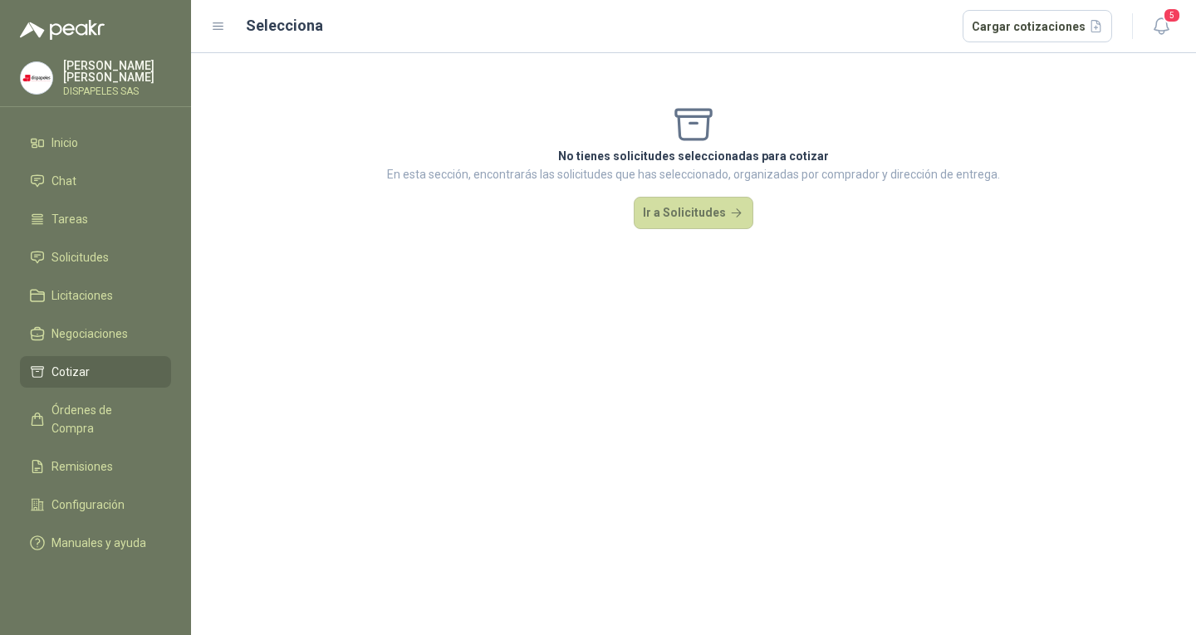
click at [59, 159] on ul "Inicio Chat Tareas Solicitudes Licitaciones Negociaciones Cotizar Órdenes de Co…" at bounding box center [95, 346] width 191 height 438
click at [65, 146] on span "Inicio" at bounding box center [64, 143] width 27 height 18
click at [84, 224] on span "Tareas" at bounding box center [69, 219] width 37 height 18
click at [98, 280] on link "Licitaciones" at bounding box center [95, 296] width 151 height 32
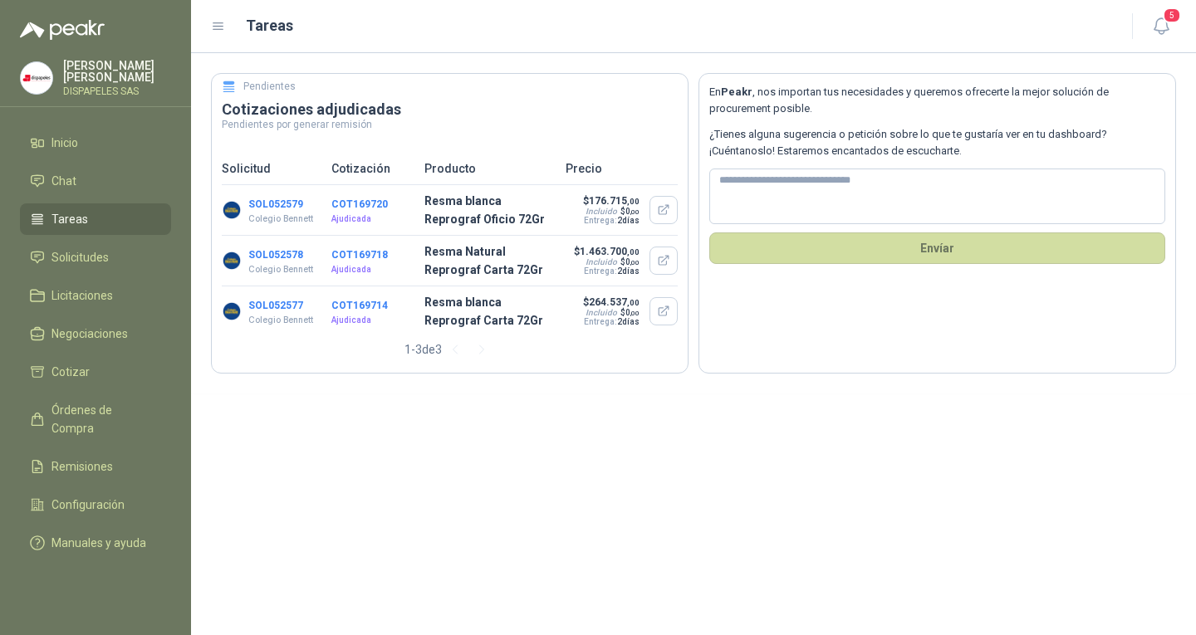
click at [91, 203] on link "Tareas" at bounding box center [95, 219] width 151 height 32
click at [91, 179] on li "Chat" at bounding box center [95, 181] width 131 height 18
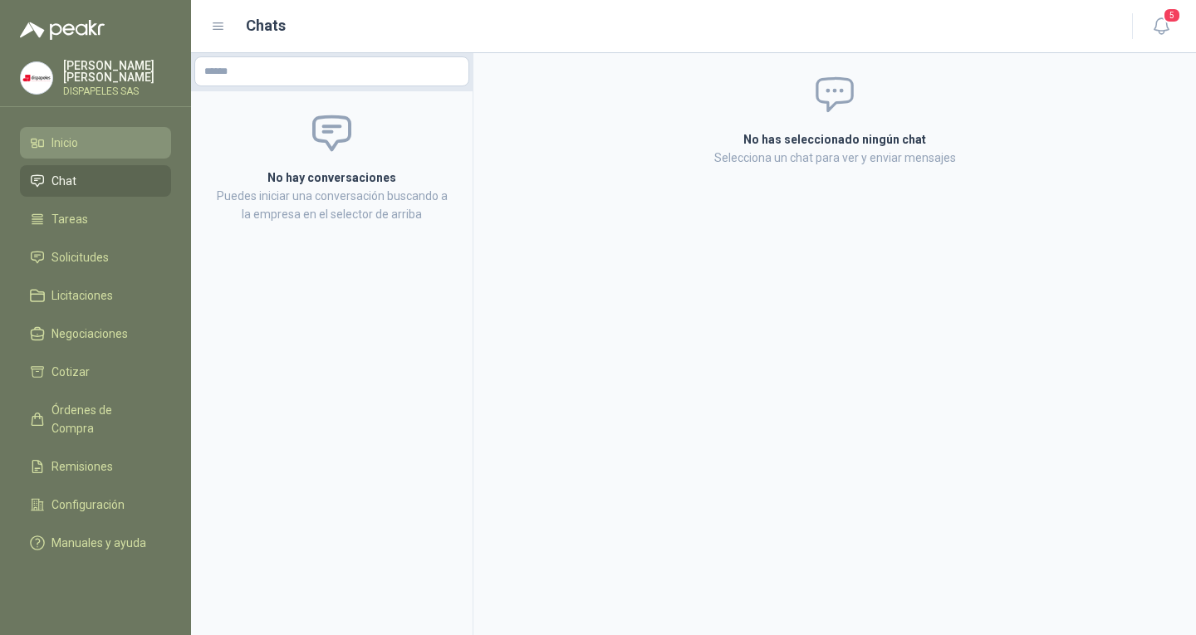
click at [95, 140] on li "Inicio" at bounding box center [95, 143] width 131 height 18
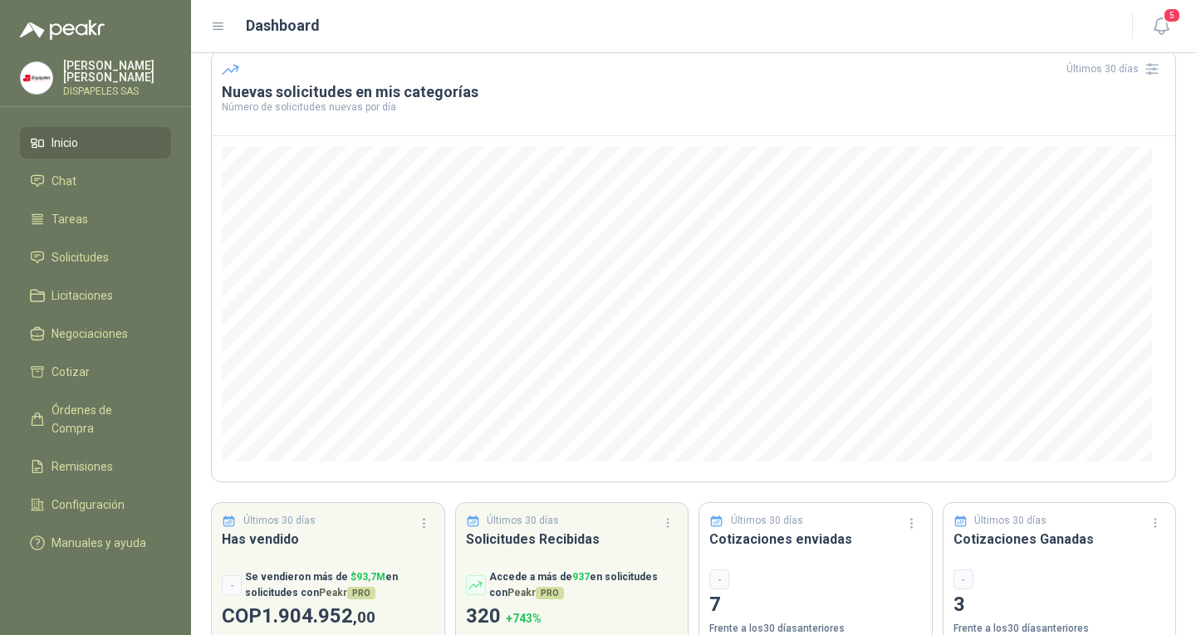
scroll to position [113, 0]
